Goal: Task Accomplishment & Management: Manage account settings

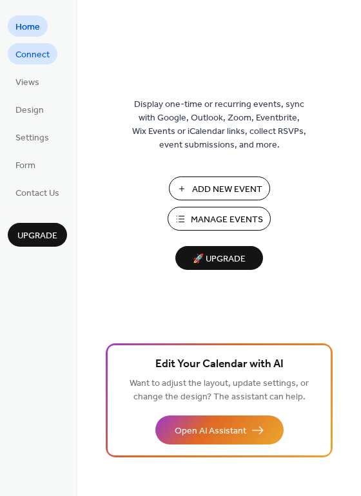
click at [33, 55] on span "Connect" at bounding box center [32, 55] width 34 height 14
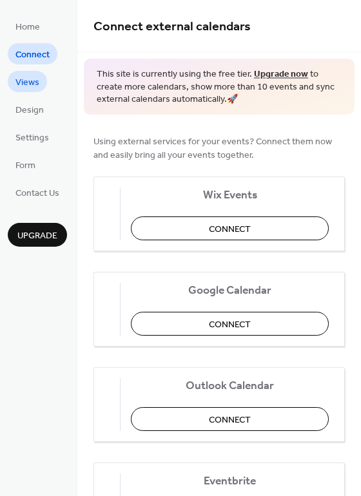
click at [29, 81] on span "Views" at bounding box center [27, 83] width 24 height 14
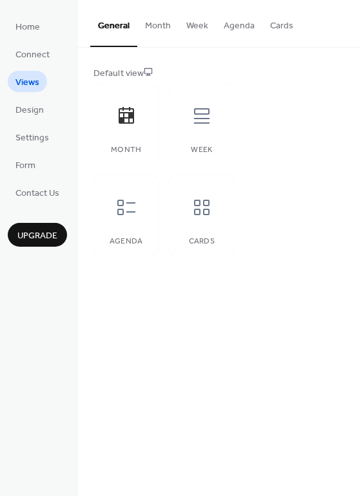
click at [166, 31] on button "Month" at bounding box center [157, 23] width 41 height 46
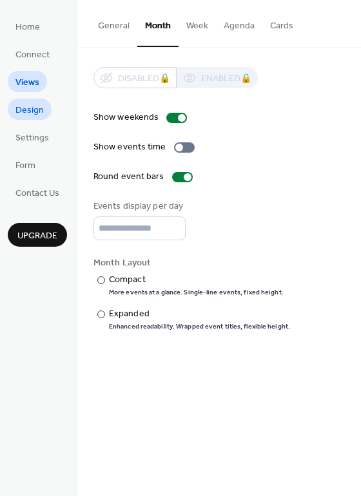
click at [32, 107] on span "Design" at bounding box center [29, 111] width 28 height 14
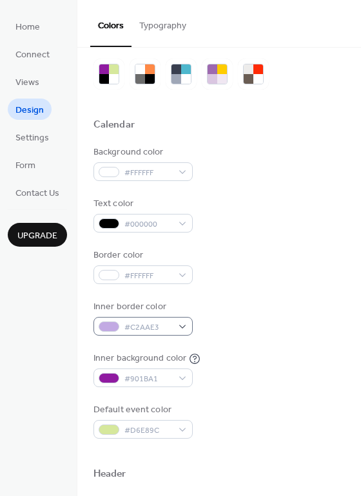
scroll to position [50, 0]
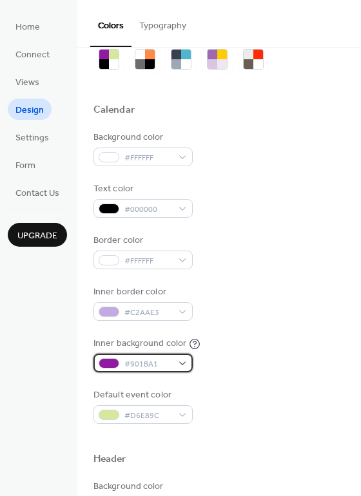
click at [184, 364] on div "#901BA1" at bounding box center [142, 363] width 99 height 19
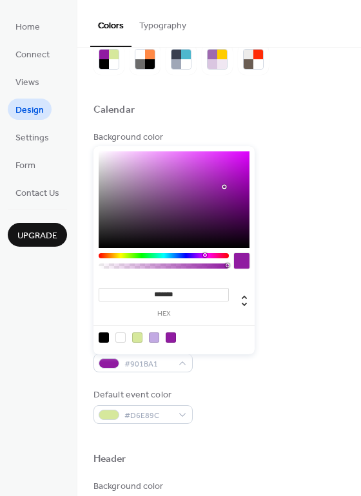
click at [118, 340] on div at bounding box center [120, 338] width 10 height 10
type input "*******"
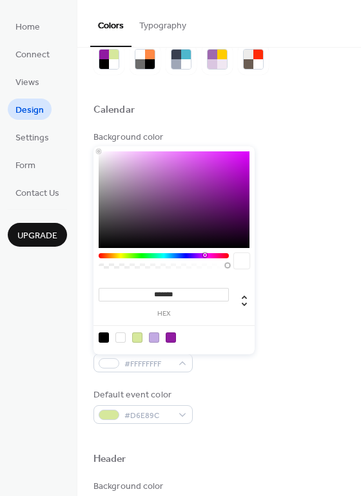
click at [282, 245] on div "Border color #FFFFFF" at bounding box center [218, 251] width 251 height 35
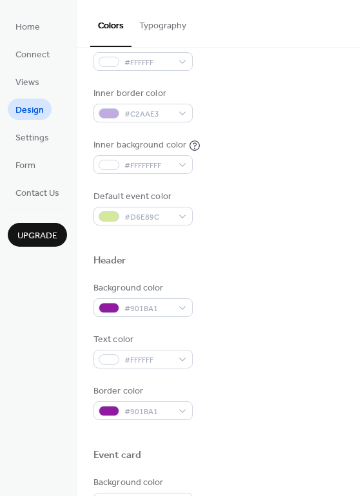
scroll to position [258, 0]
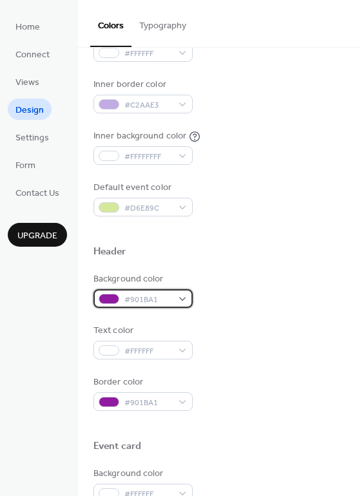
click at [181, 299] on div "#901BA1" at bounding box center [142, 298] width 99 height 19
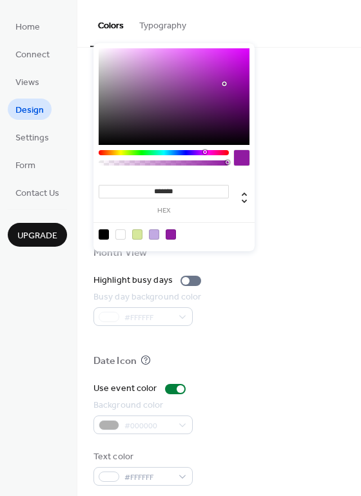
scroll to position [552, 0]
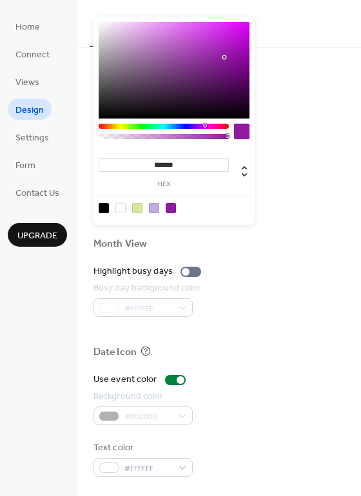
click at [54, 318] on div "Home Connect Views Design Settings Form Contact Us Upgrade" at bounding box center [38, 248] width 77 height 496
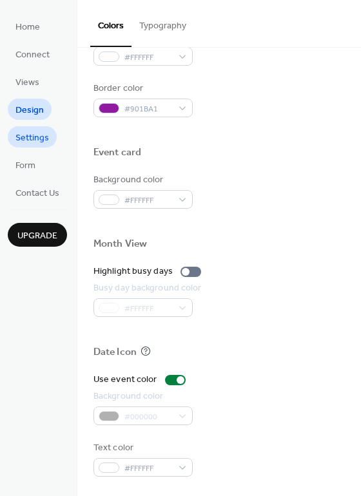
click at [32, 137] on span "Settings" at bounding box center [32, 138] width 34 height 14
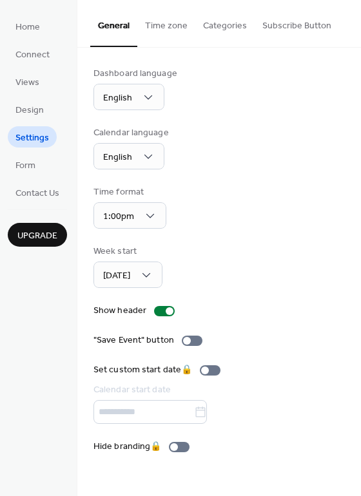
click at [162, 30] on button "Time zone" at bounding box center [166, 23] width 58 height 46
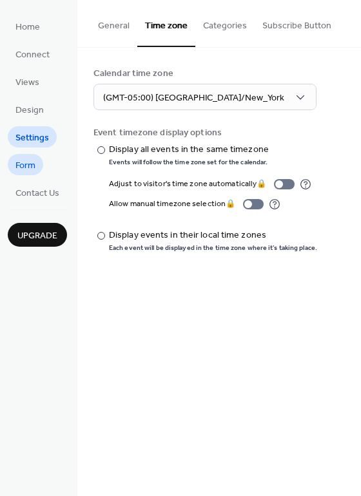
click at [32, 168] on span "Form" at bounding box center [25, 166] width 20 height 14
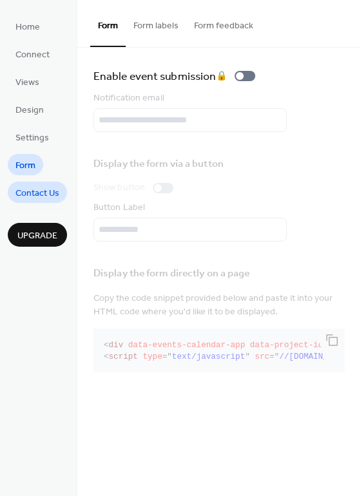
click at [27, 199] on span "Contact Us" at bounding box center [37, 194] width 44 height 14
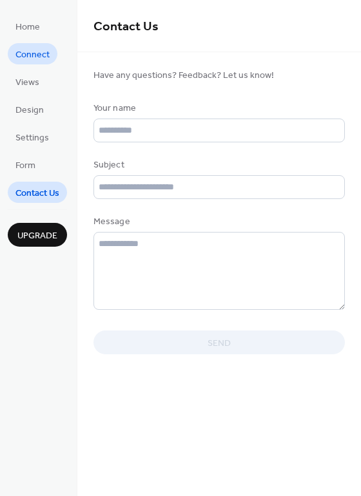
click at [24, 57] on span "Connect" at bounding box center [32, 55] width 34 height 14
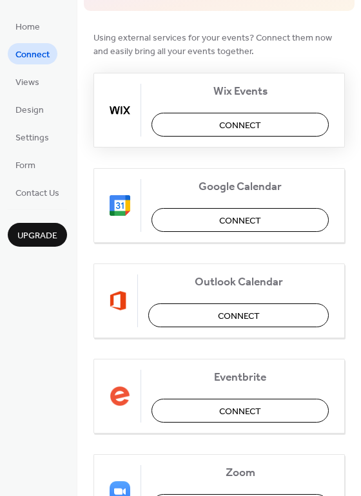
scroll to position [107, 0]
